Goal: Information Seeking & Learning: Learn about a topic

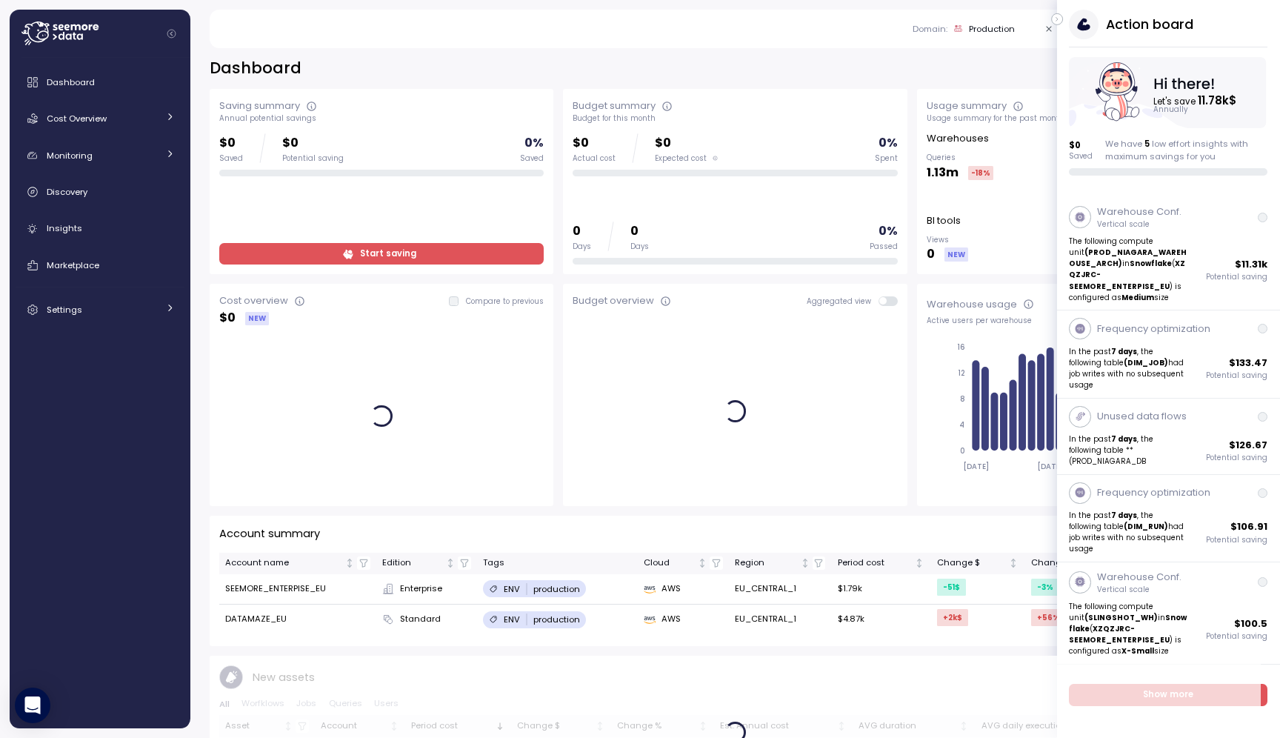
click at [852, 18] on icon "button" at bounding box center [1057, 19] width 7 height 18
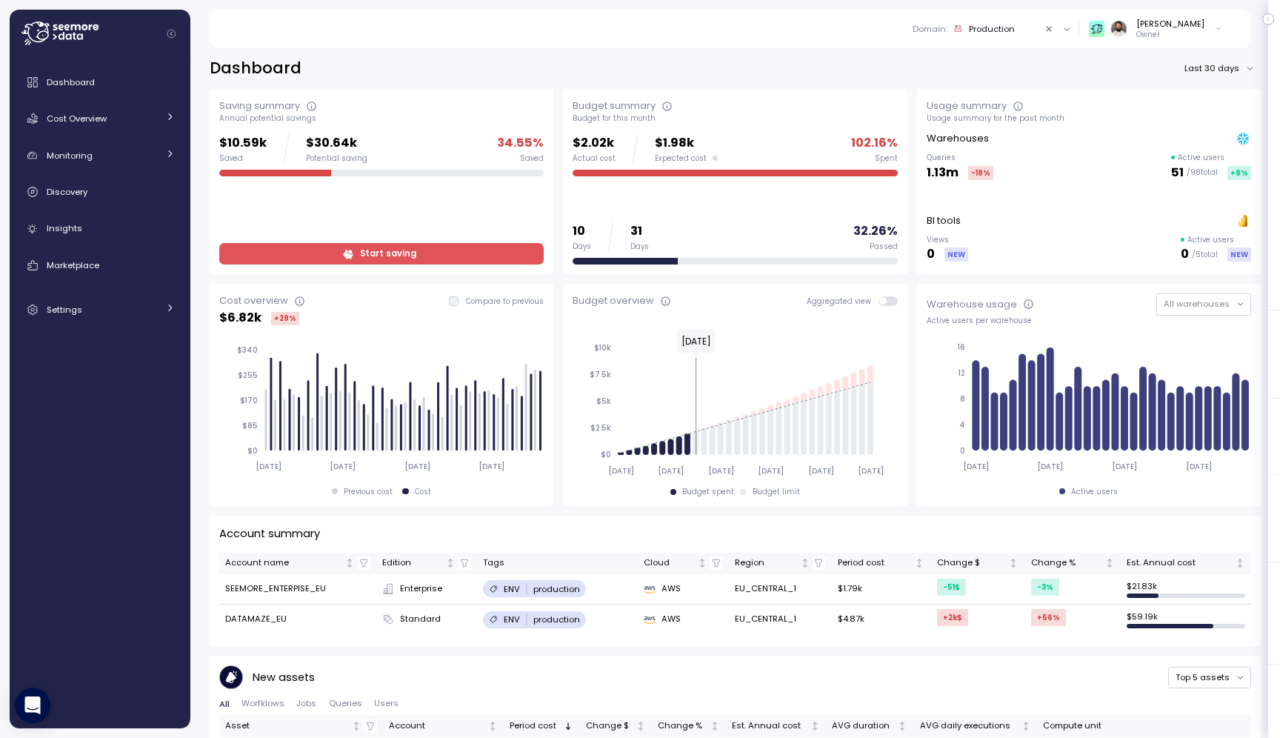
click at [852, 31] on div "Production" at bounding box center [992, 29] width 46 height 12
click at [852, 130] on div "Dev" at bounding box center [1010, 134] width 150 height 18
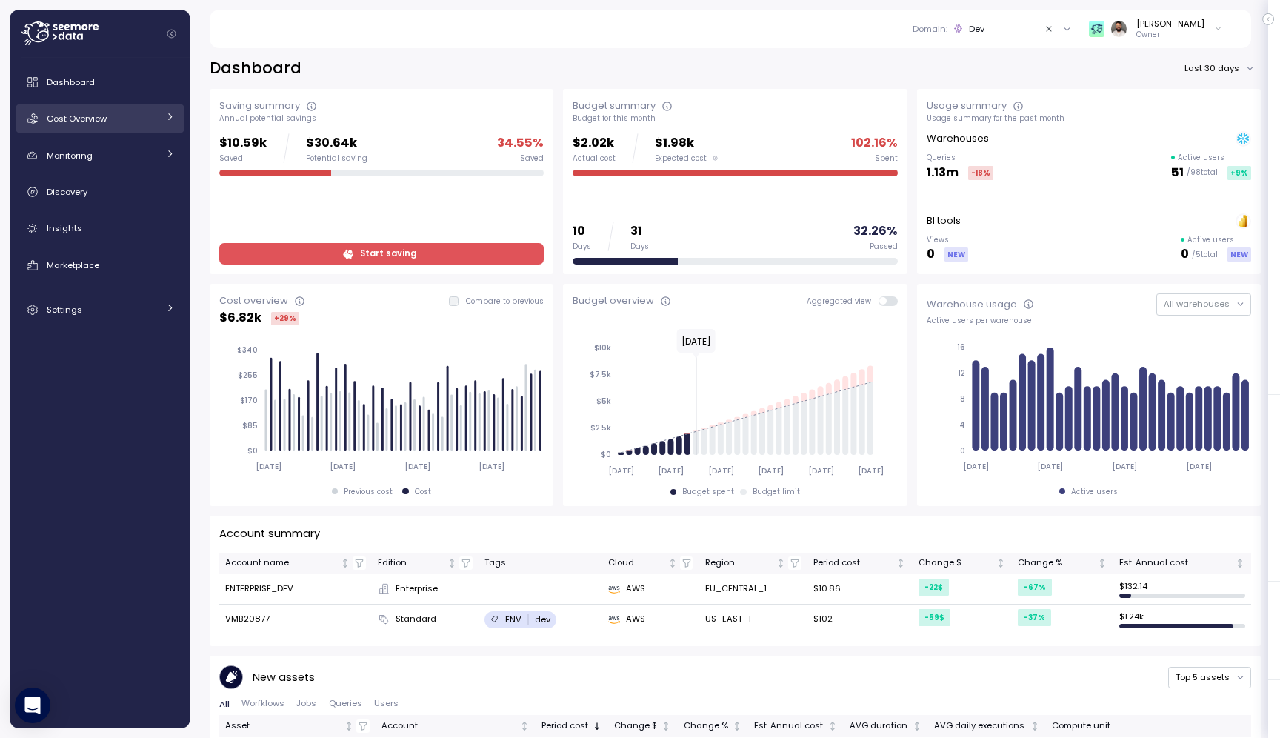
click at [136, 122] on div "Cost Overview" at bounding box center [102, 118] width 111 height 15
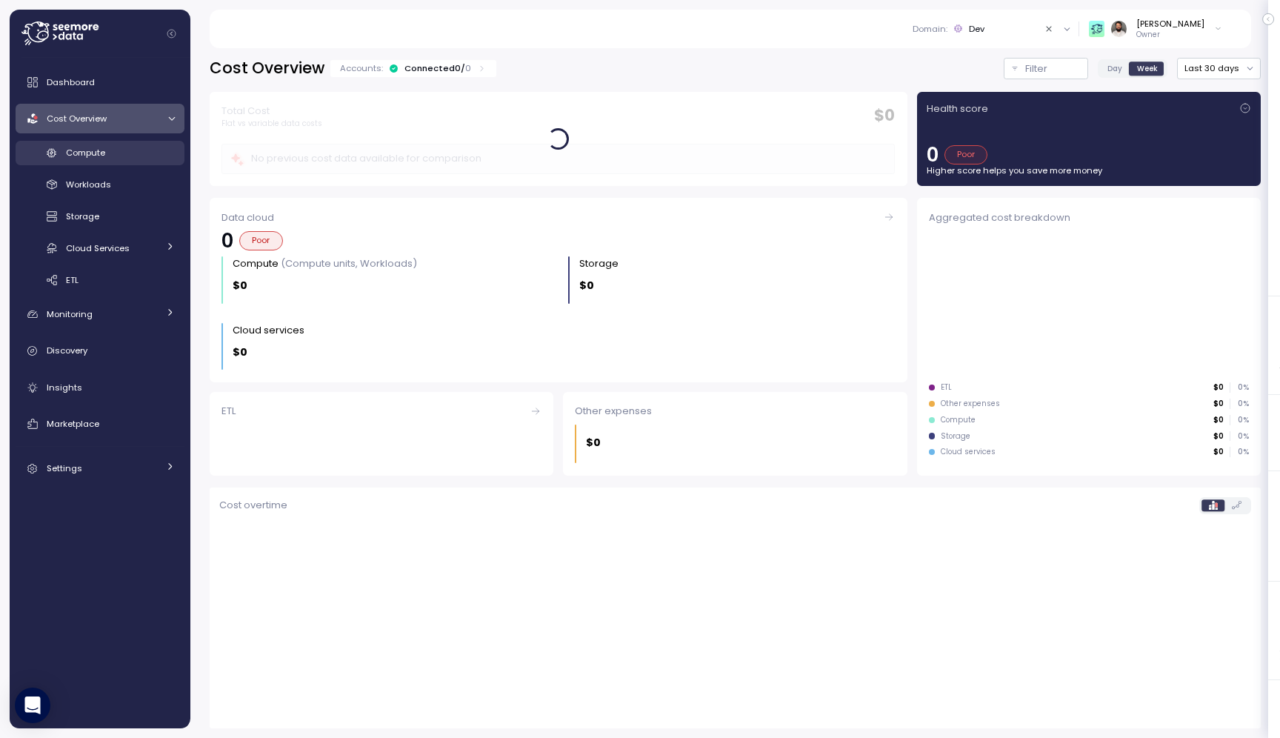
click at [125, 152] on div "Compute" at bounding box center [120, 152] width 109 height 15
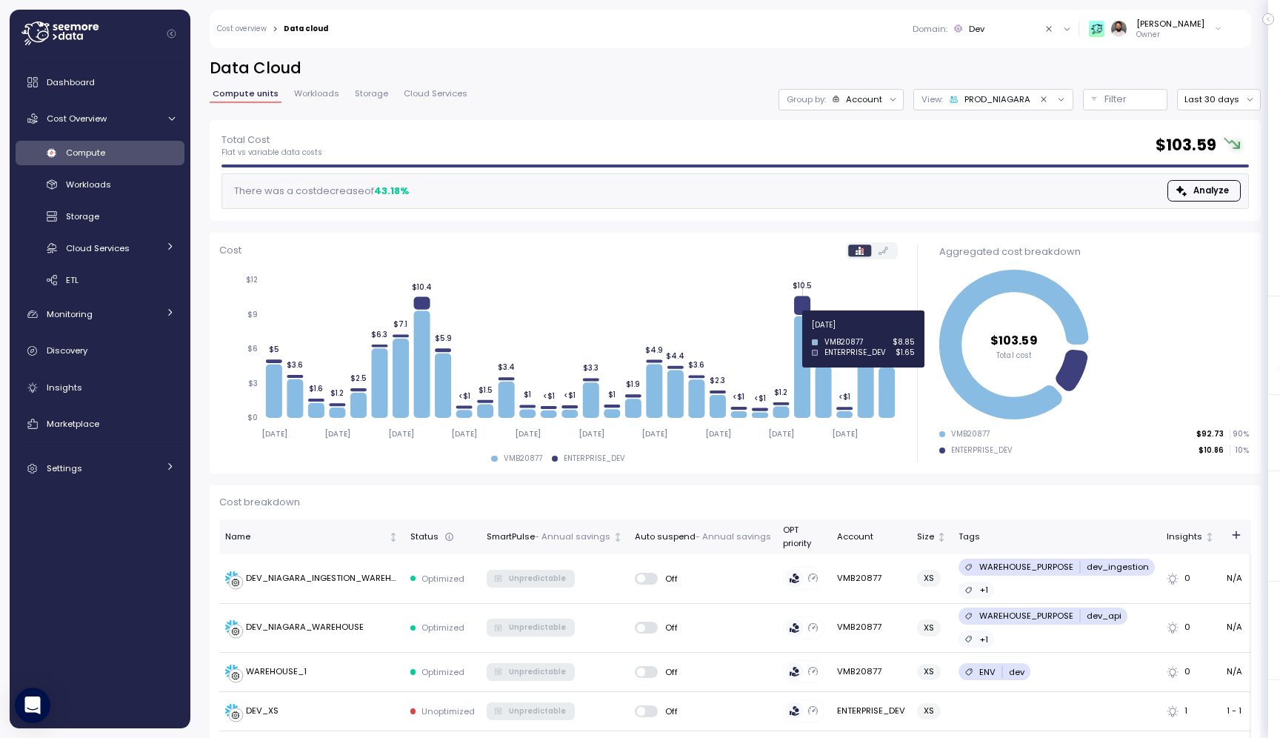
click at [804, 333] on icon at bounding box center [802, 366] width 16 height 101
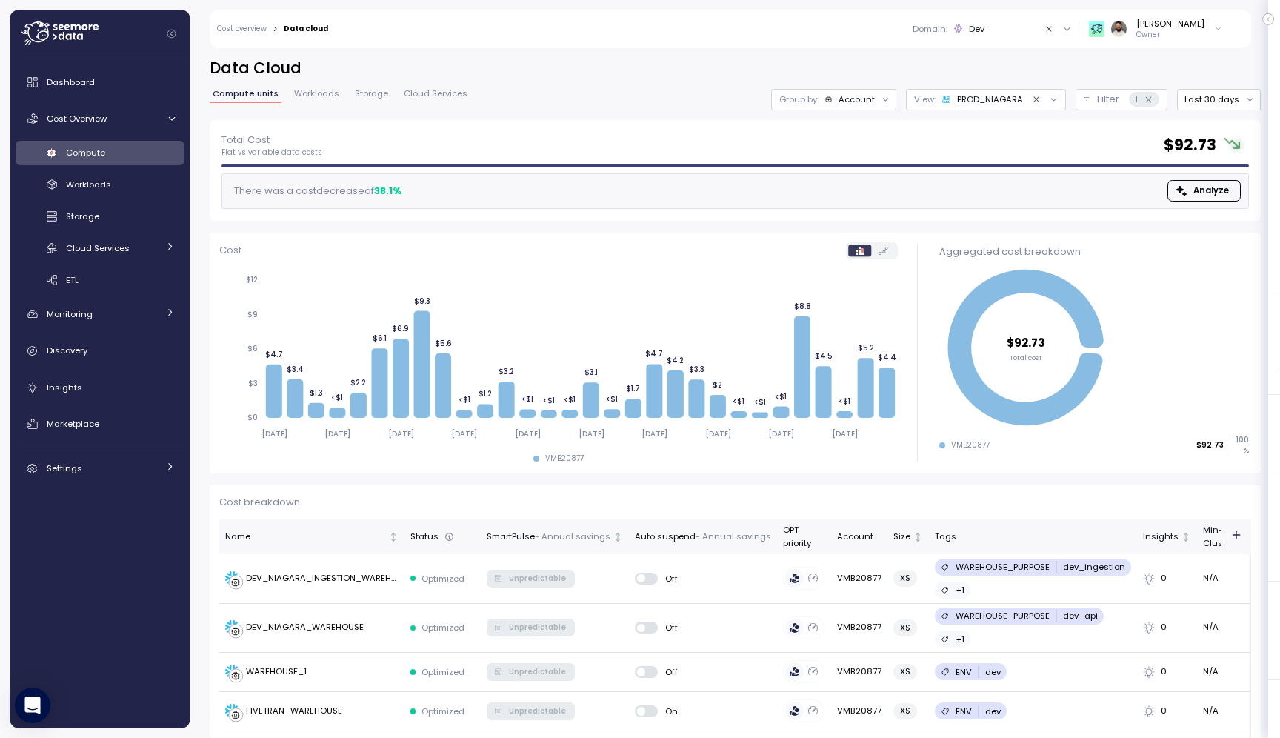
click at [852, 98] on div "Account" at bounding box center [856, 99] width 36 height 12
click at [852, 173] on div "Compute unit" at bounding box center [839, 182] width 102 height 18
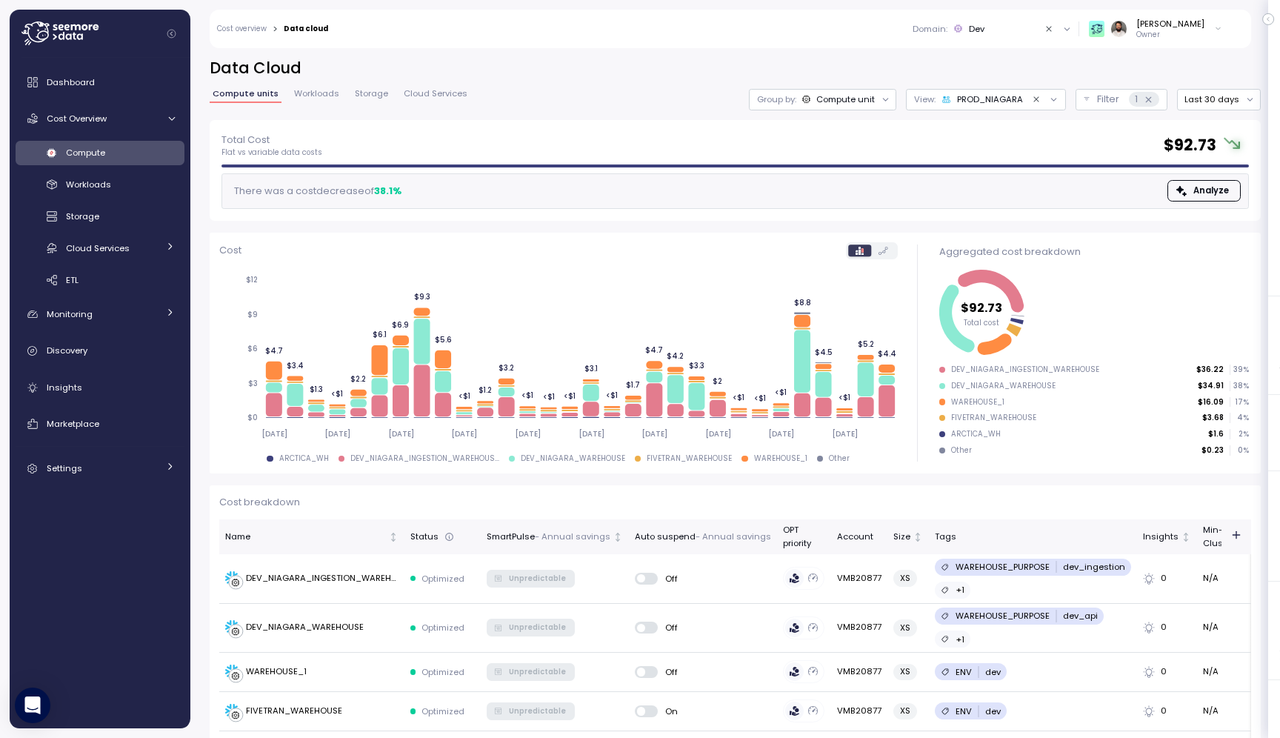
click at [150, 158] on div "Compute" at bounding box center [120, 152] width 109 height 15
click at [256, 29] on link "Cost overview" at bounding box center [242, 28] width 50 height 7
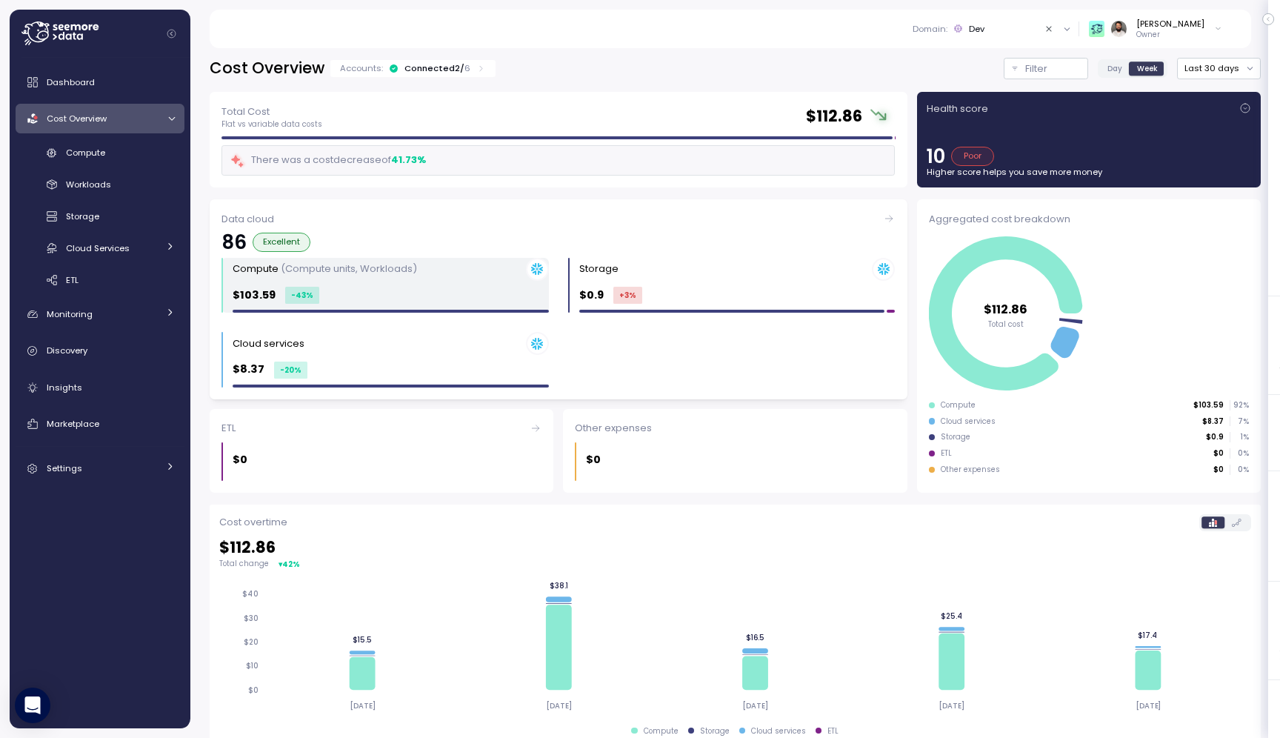
click at [370, 284] on div "Compute (Compute units, Workloads) $103.59 -43 %" at bounding box center [391, 286] width 316 height 56
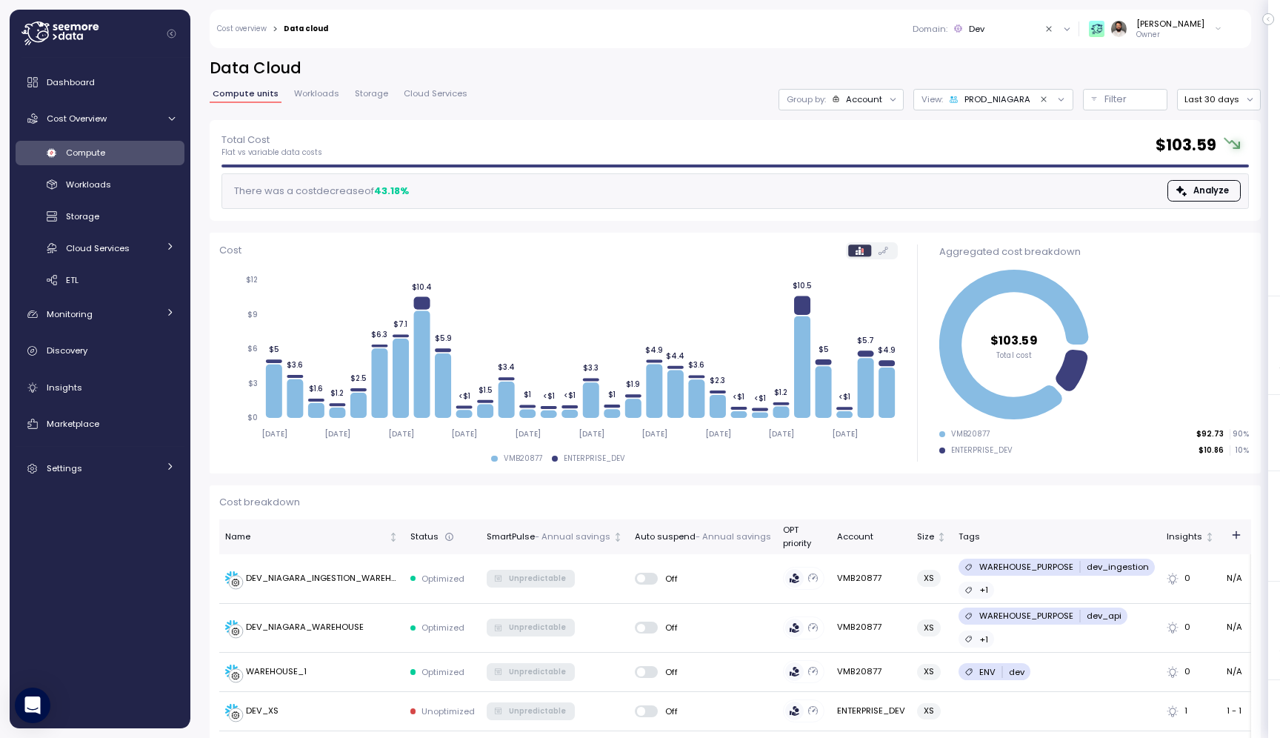
click at [852, 27] on div "Domain : Dev" at bounding box center [974, 29] width 124 height 12
click at [852, 156] on div "Production" at bounding box center [1010, 159] width 150 height 18
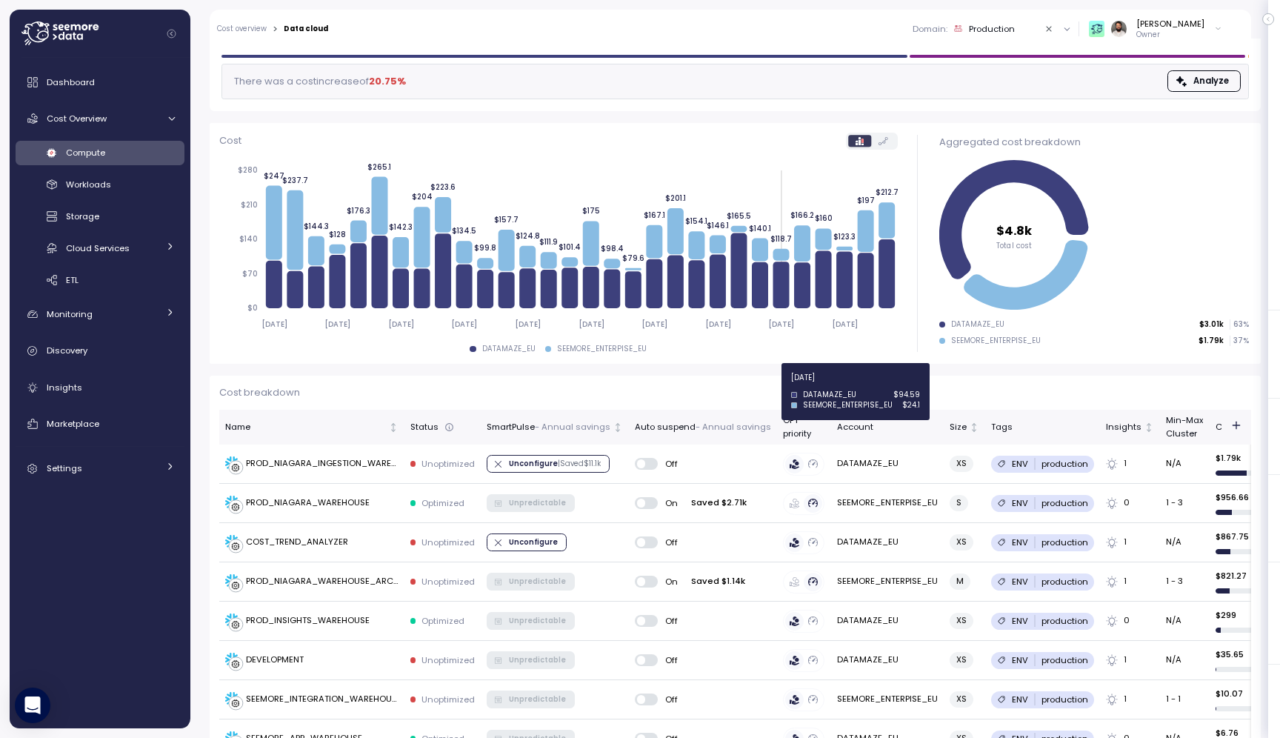
scroll to position [143, 0]
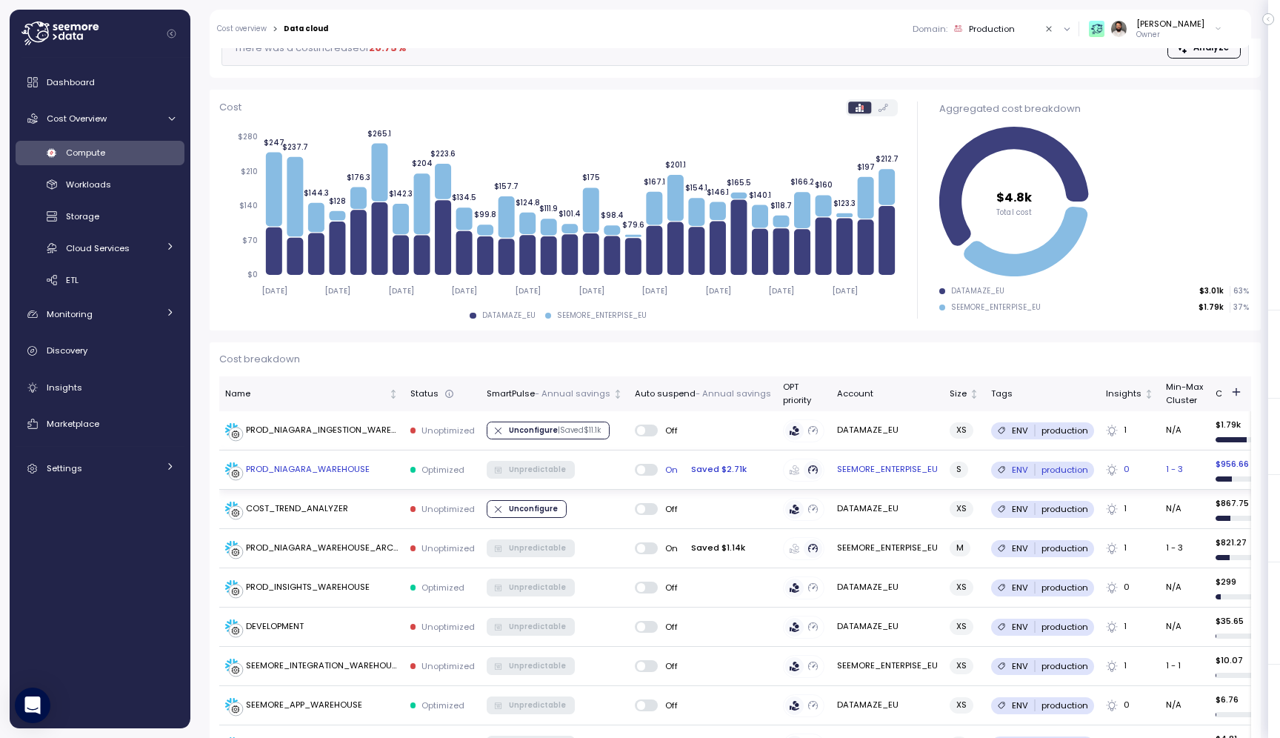
click at [370, 454] on td "PROD_NIAGARA_WAREHOUSE" at bounding box center [311, 469] width 185 height 39
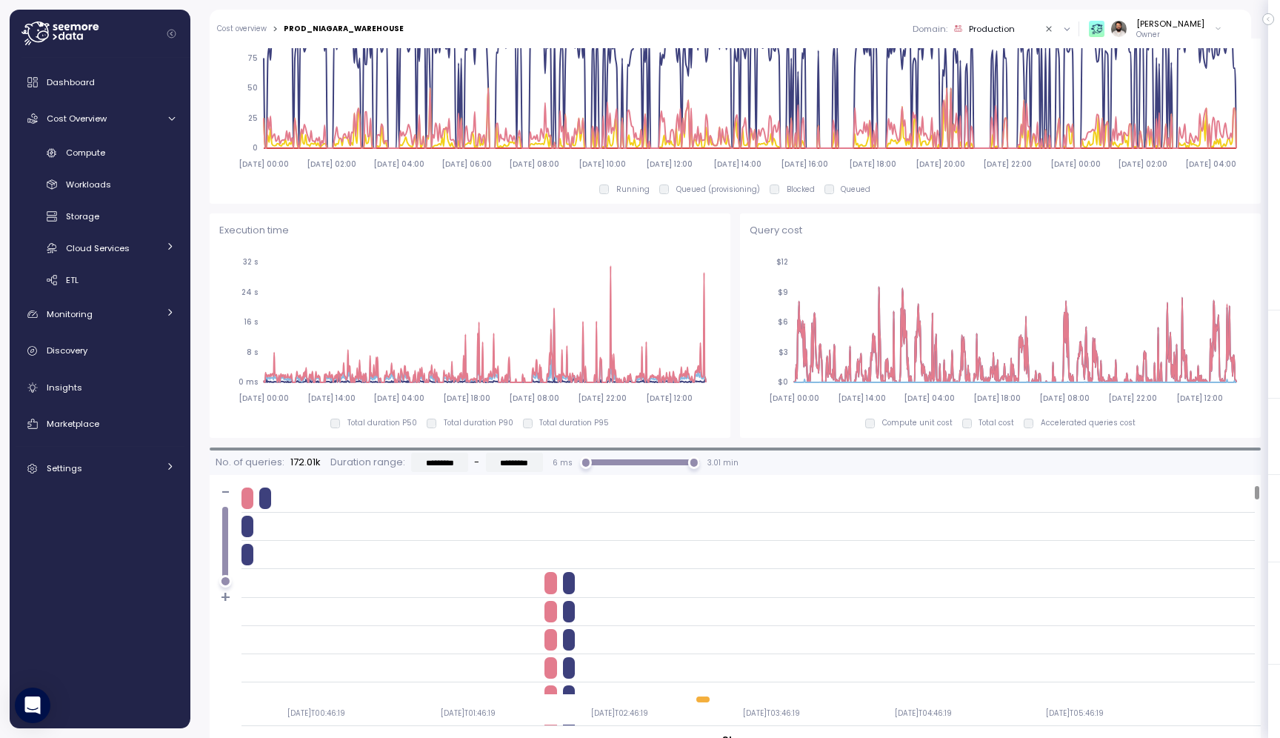
scroll to position [829, 0]
